Goal: Navigation & Orientation: Find specific page/section

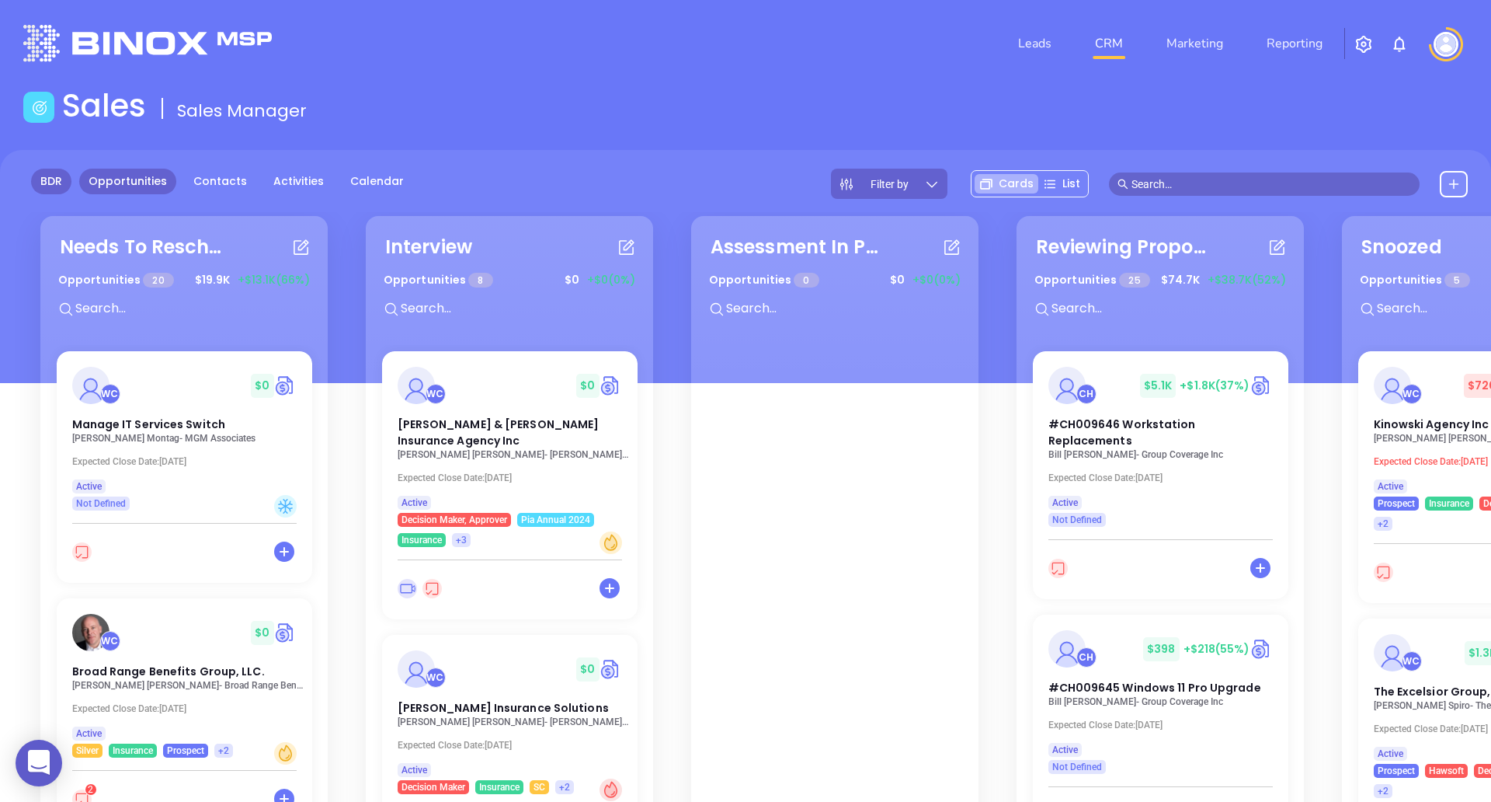
click at [55, 180] on link "BDR" at bounding box center [51, 182] width 40 height 26
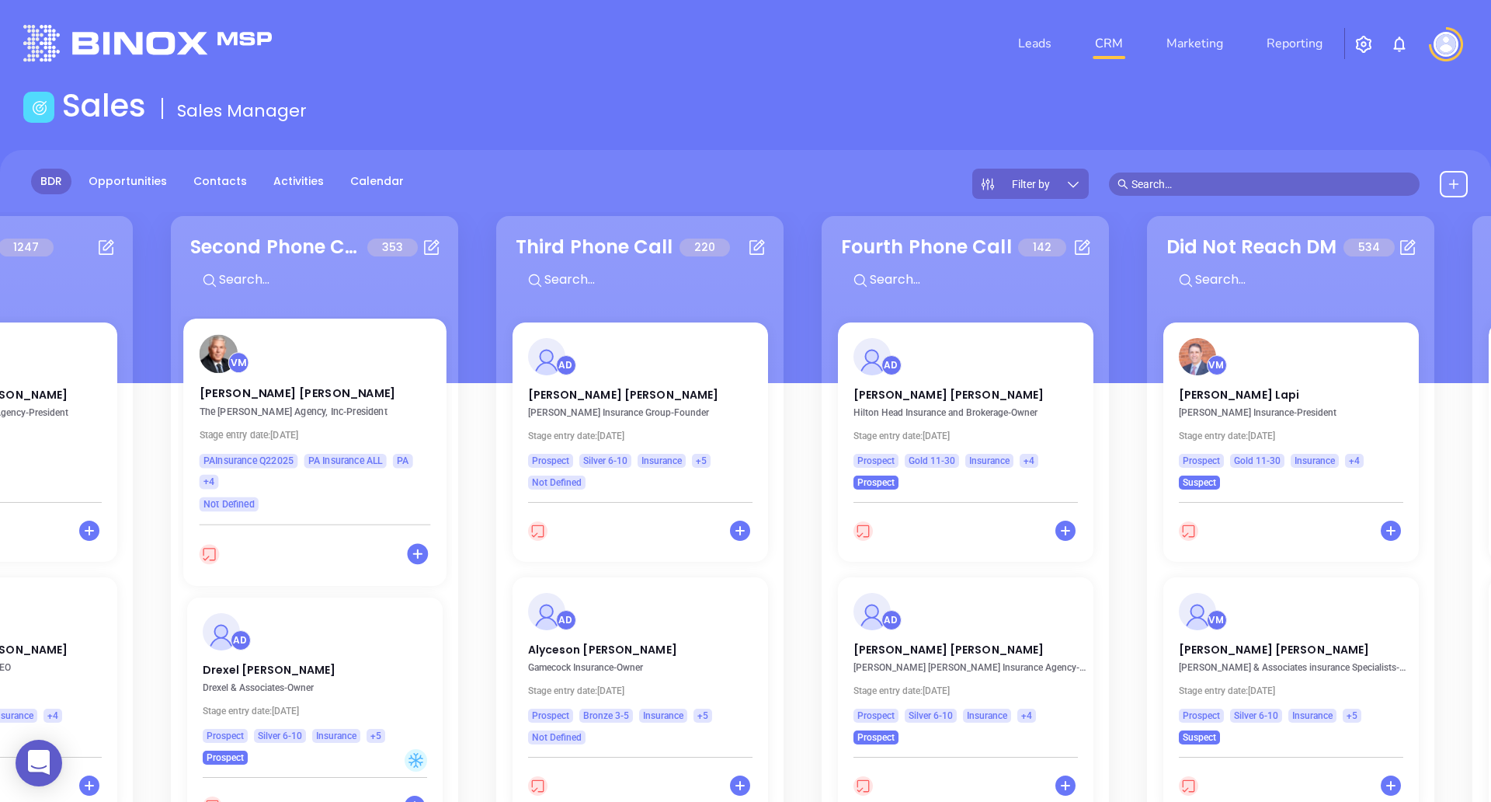
scroll to position [12, 0]
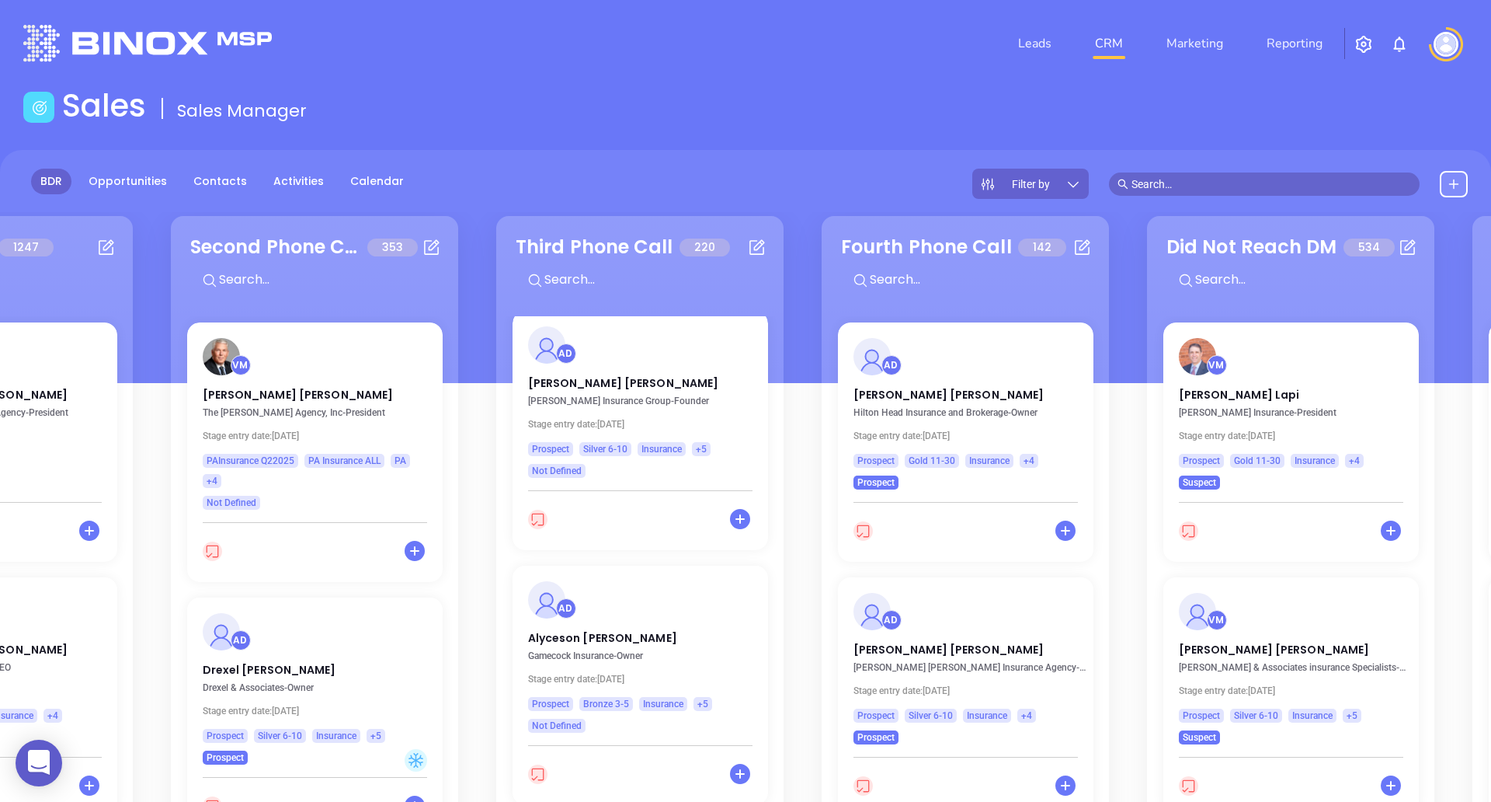
click at [364, 258] on div "Second Phone Call 353" at bounding box center [305, 247] width 231 height 28
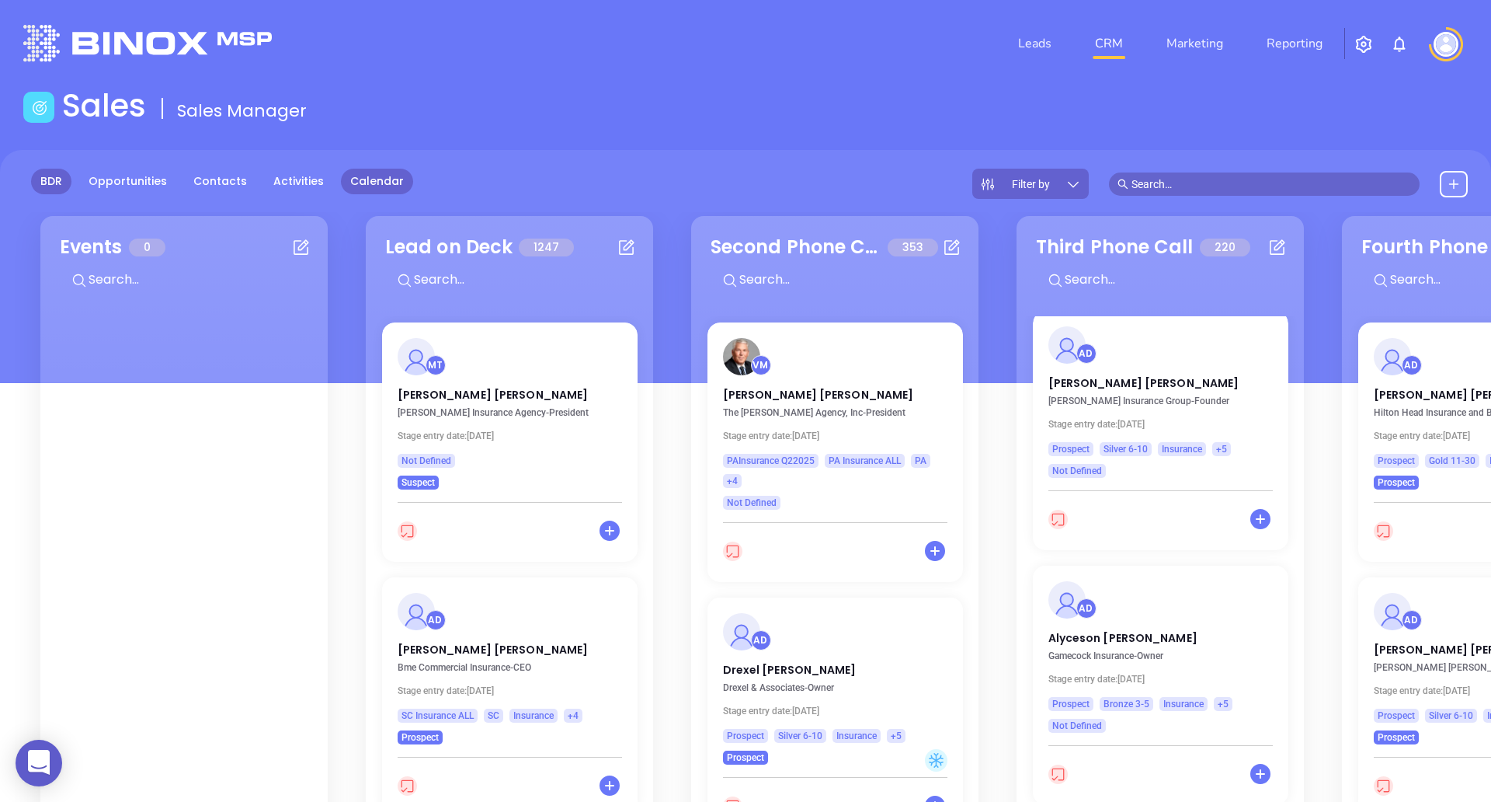
click at [379, 183] on link "Calendar" at bounding box center [377, 182] width 72 height 26
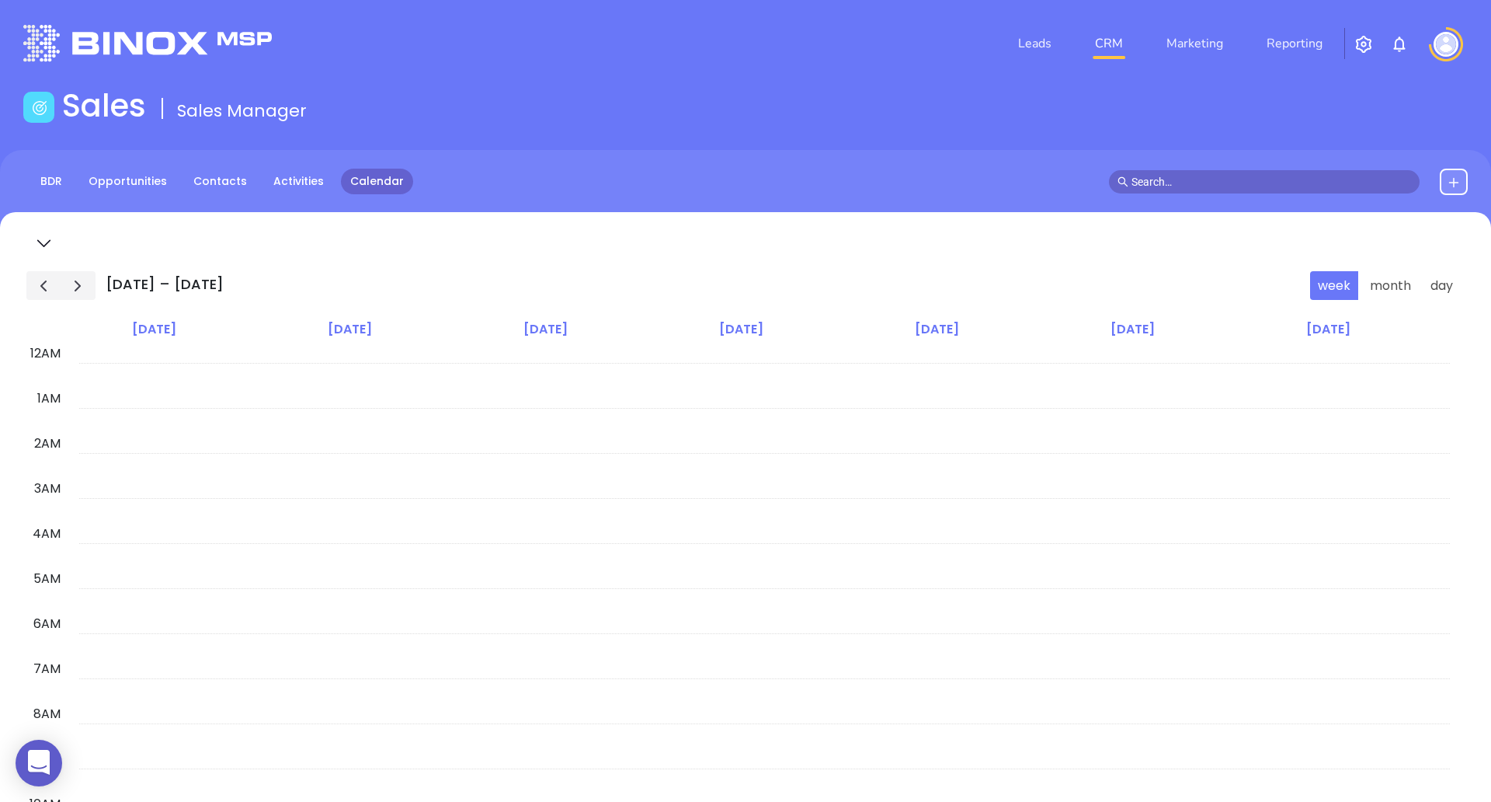
scroll to position [271, 0]
click at [310, 186] on link "Activities" at bounding box center [298, 182] width 69 height 26
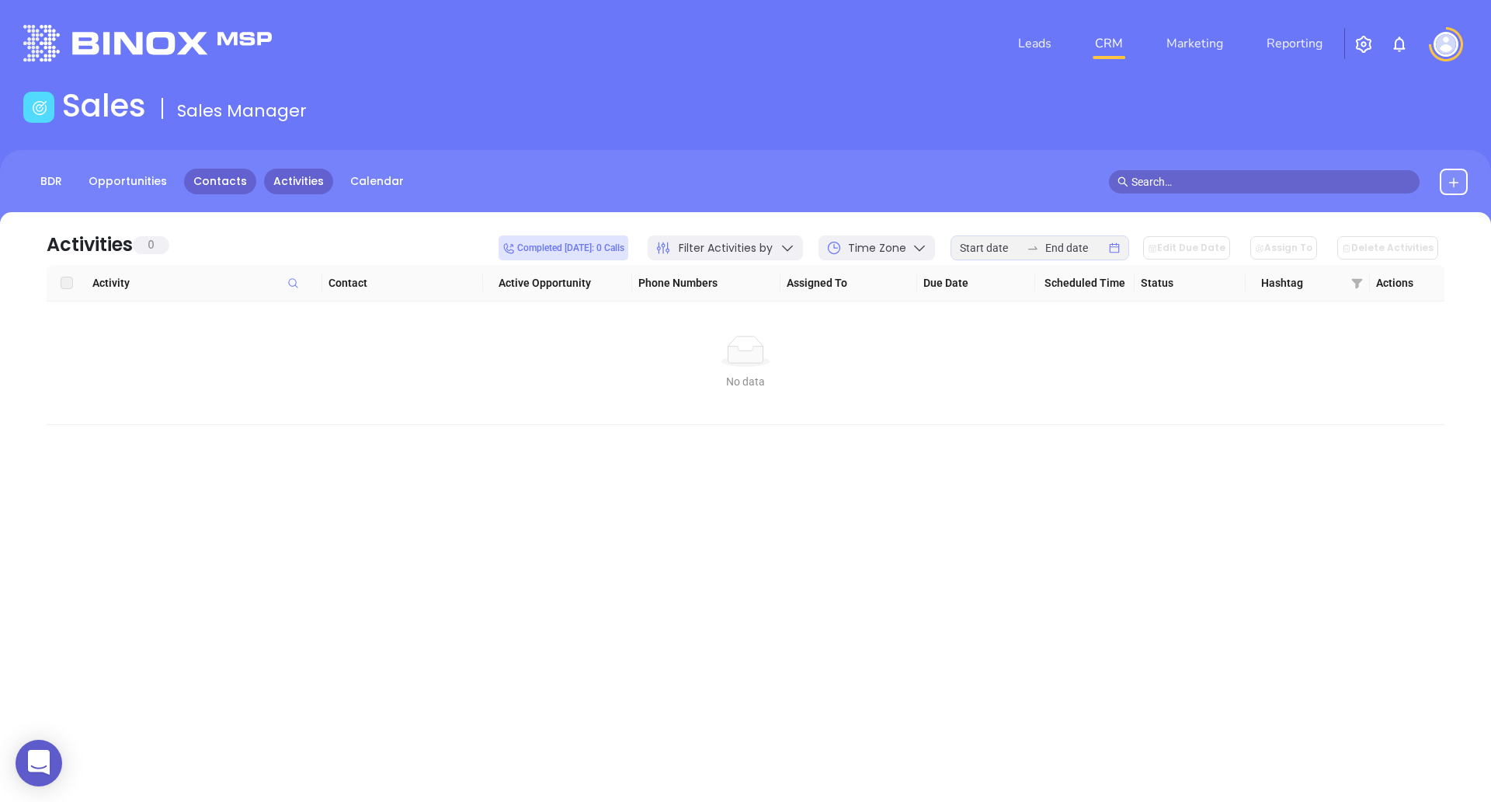
click at [238, 187] on link "Contacts" at bounding box center [220, 182] width 72 height 26
